Goal: Task Accomplishment & Management: Manage account settings

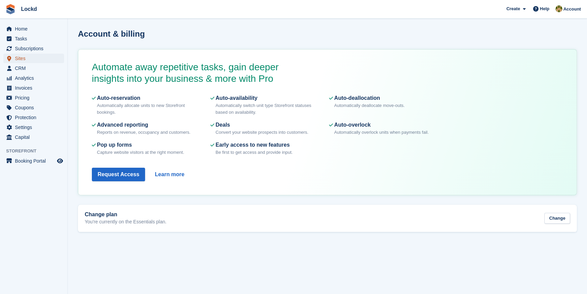
click at [25, 59] on span "Sites" at bounding box center [35, 58] width 41 height 9
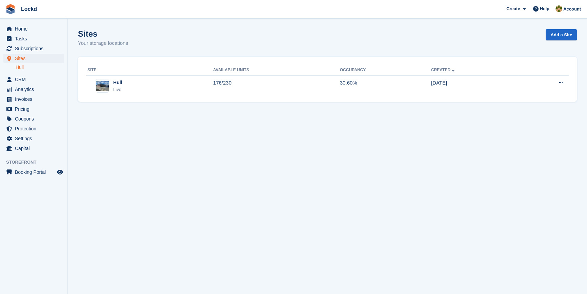
click at [19, 68] on link "Hull" at bounding box center [40, 67] width 48 height 6
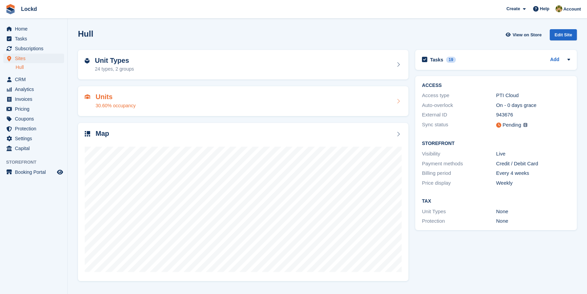
click at [399, 97] on div "Units 30.60% occupancy" at bounding box center [243, 101] width 317 height 16
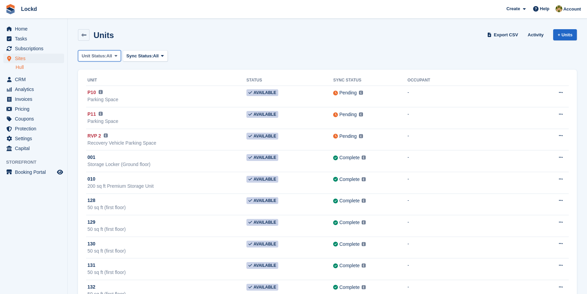
click at [109, 53] on span "All" at bounding box center [109, 56] width 6 height 7
click at [142, 53] on span "Sync Status:" at bounding box center [139, 56] width 27 height 7
click at [187, 42] on div "Units Export CSV Activity + Units" at bounding box center [328, 36] width 506 height 21
click at [22, 66] on link "Hull" at bounding box center [40, 67] width 48 height 6
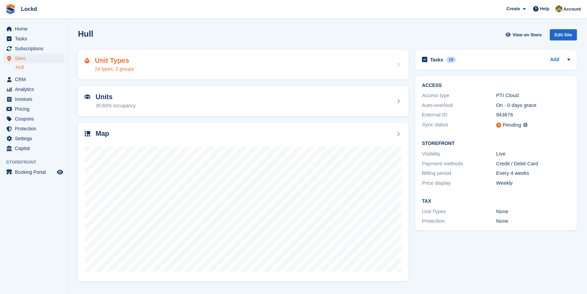
click at [397, 63] on icon at bounding box center [398, 64] width 7 height 5
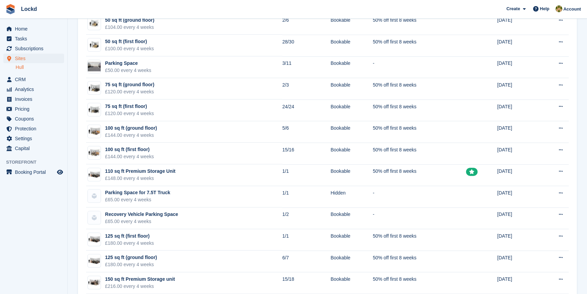
scroll to position [352, 0]
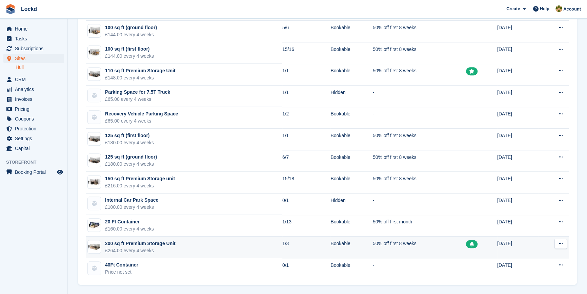
click at [559, 244] on icon at bounding box center [561, 243] width 4 height 4
click at [200, 245] on td "200 sq ft Premium Storage Unit £264.00 every 4 weeks" at bounding box center [184, 247] width 196 height 22
